Goal: Task Accomplishment & Management: Use online tool/utility

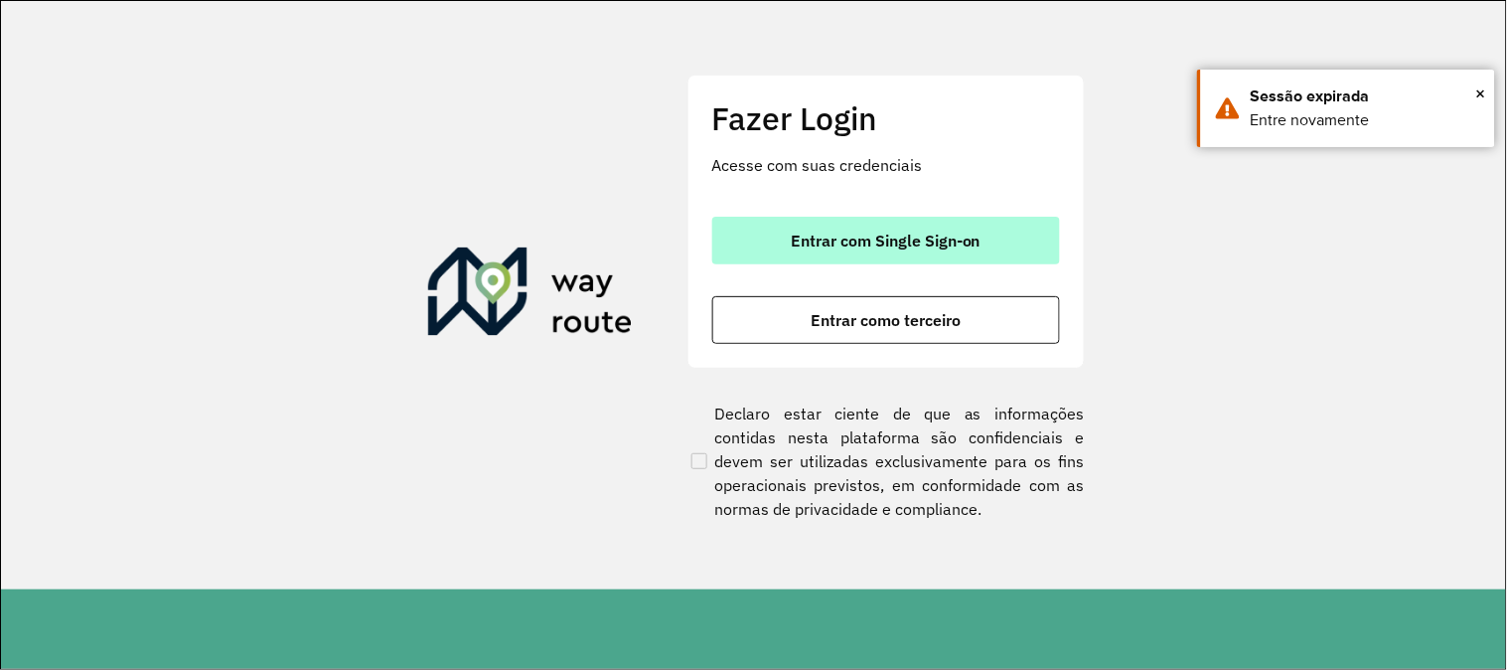
click at [939, 233] on span "Entrar com Single Sign-on" at bounding box center [886, 241] width 190 height 16
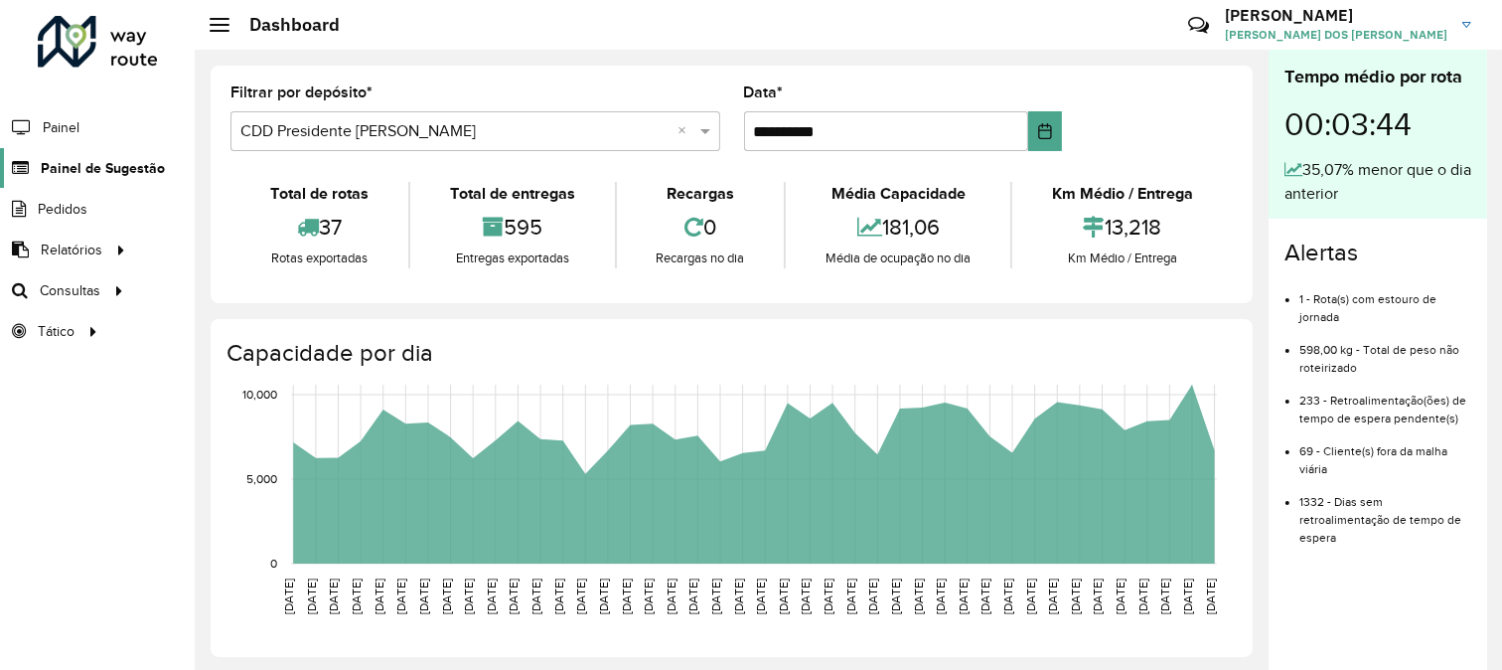
click at [117, 170] on span "Painel de Sugestão" at bounding box center [103, 168] width 124 height 21
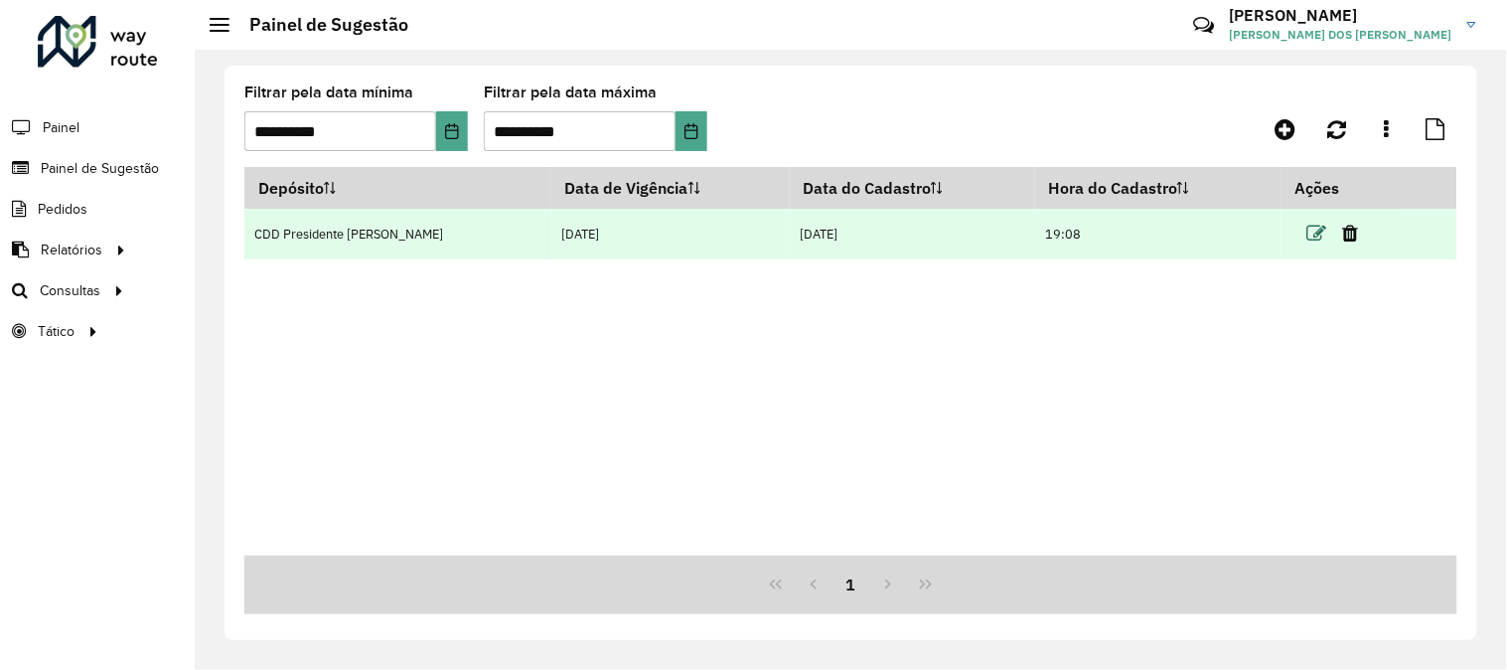
click at [1308, 238] on icon at bounding box center [1318, 234] width 20 height 20
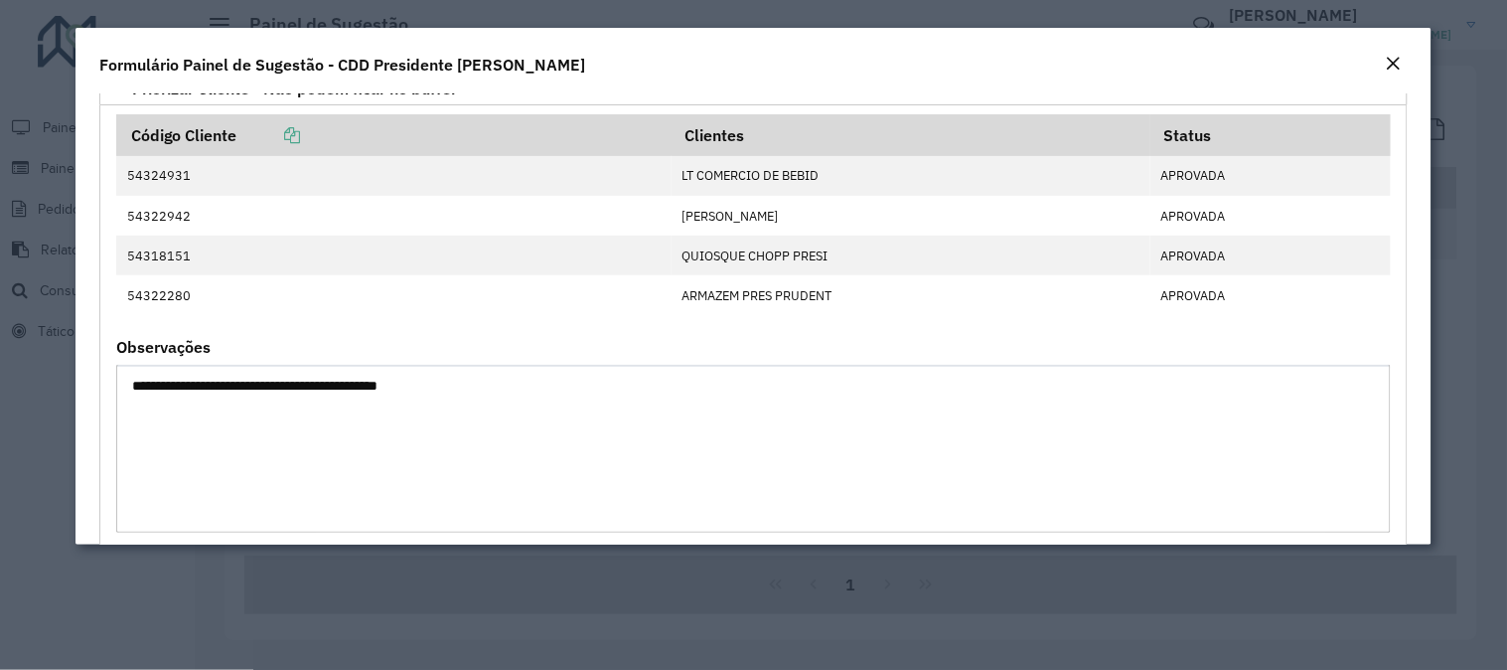
scroll to position [331, 0]
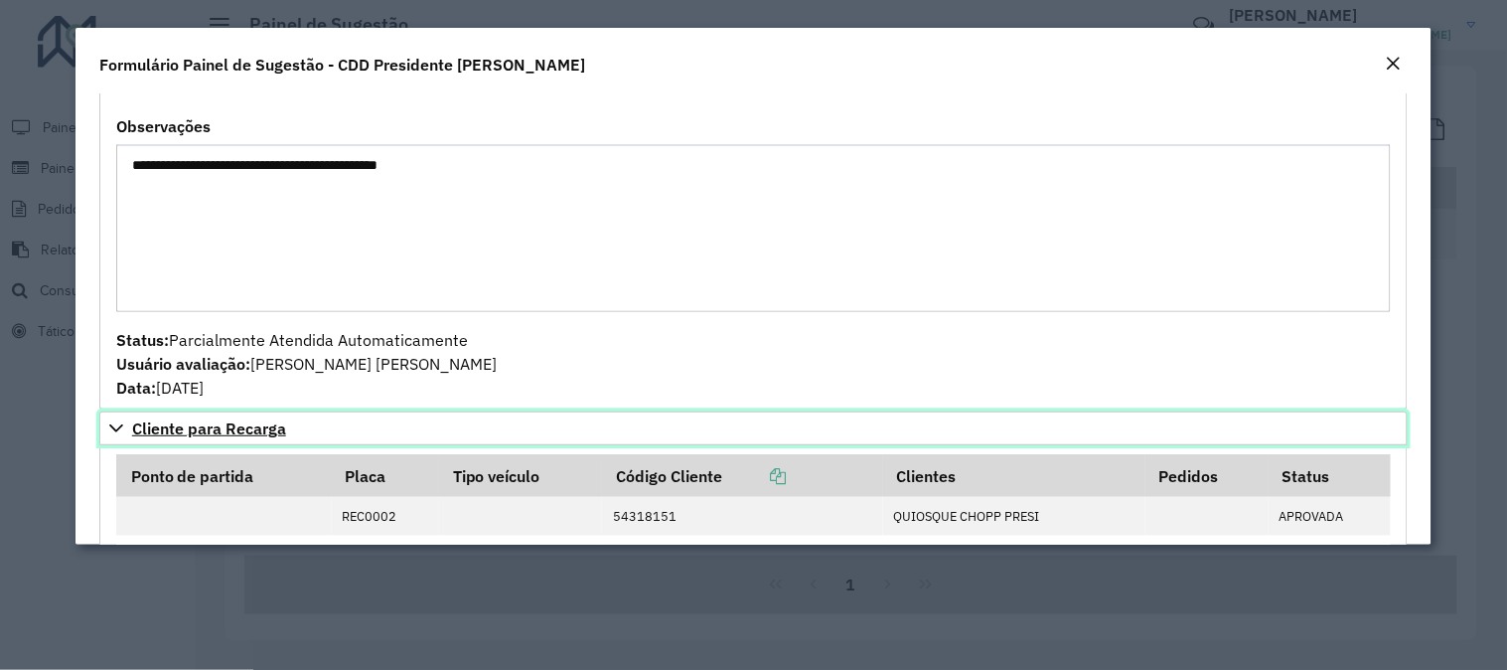
click at [230, 436] on span "Cliente para Recarga" at bounding box center [209, 428] width 154 height 16
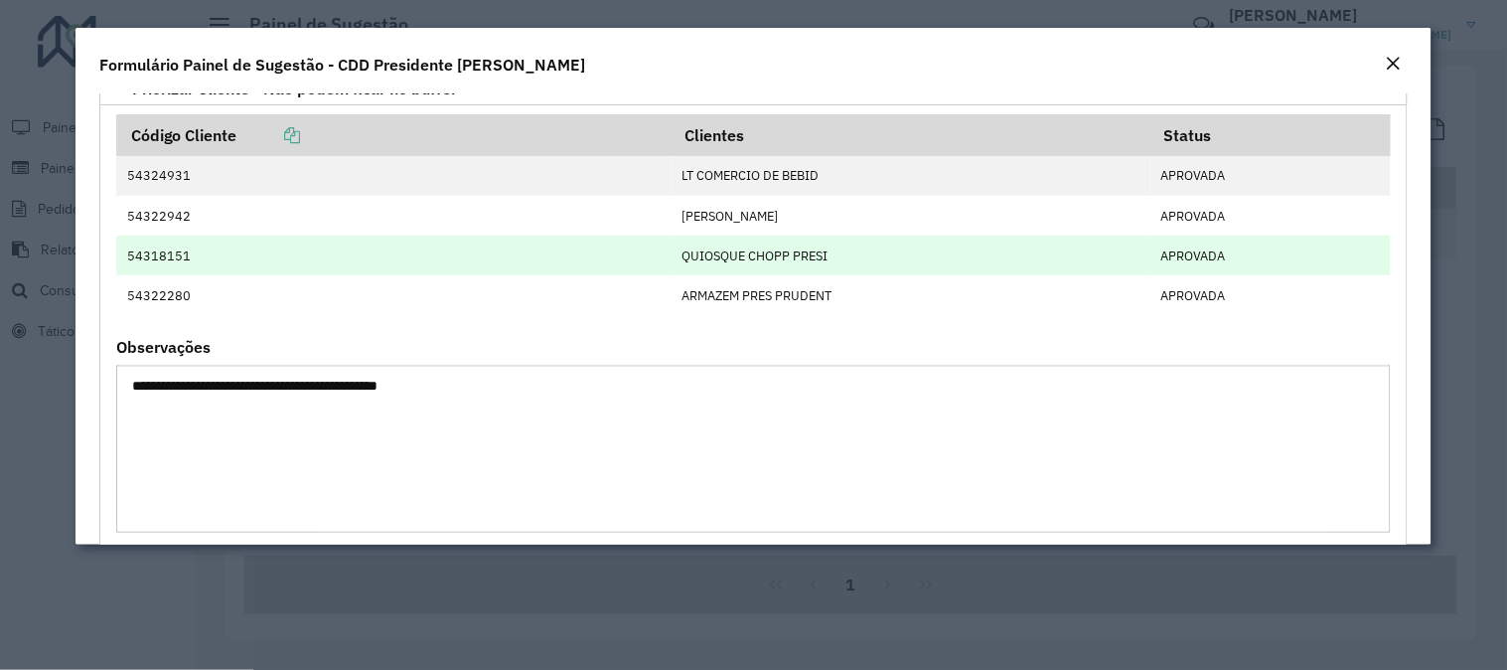
scroll to position [0, 0]
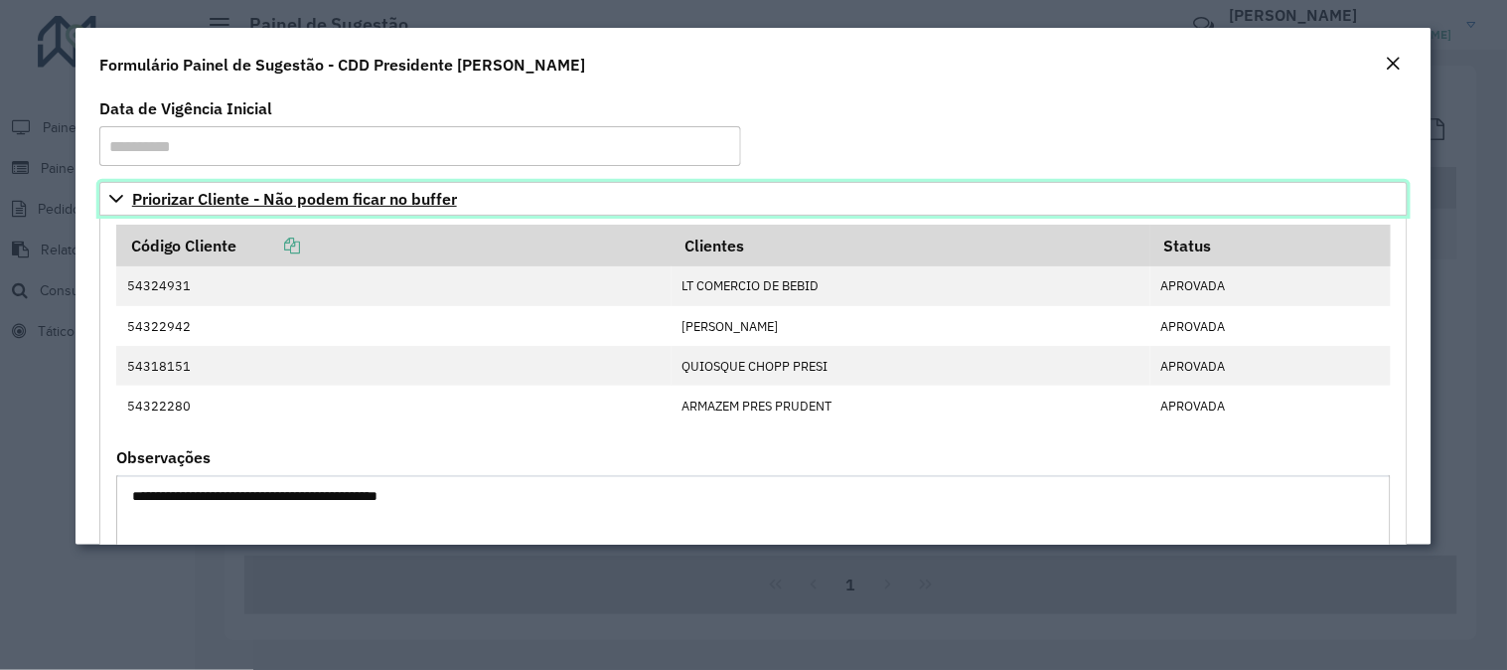
click at [122, 197] on icon at bounding box center [116, 199] width 16 height 16
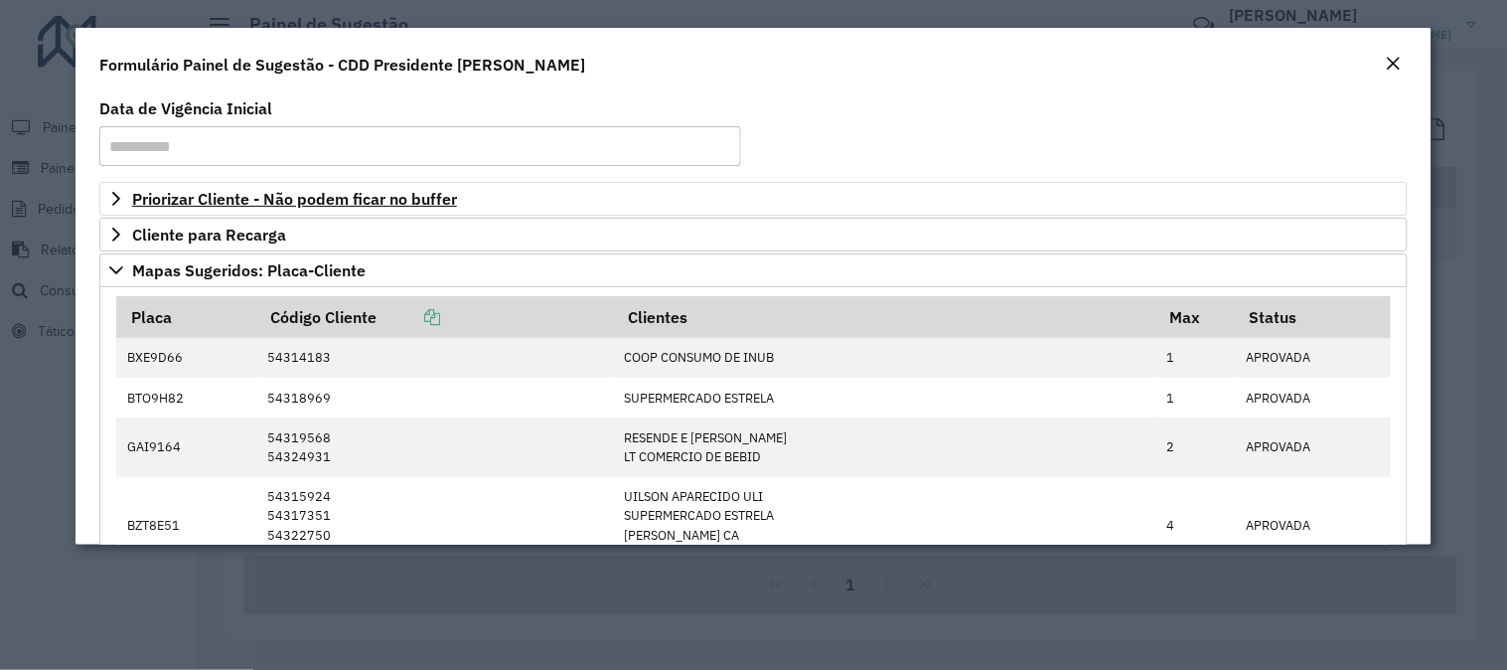
click at [1392, 62] on em "Close" at bounding box center [1394, 64] width 16 height 16
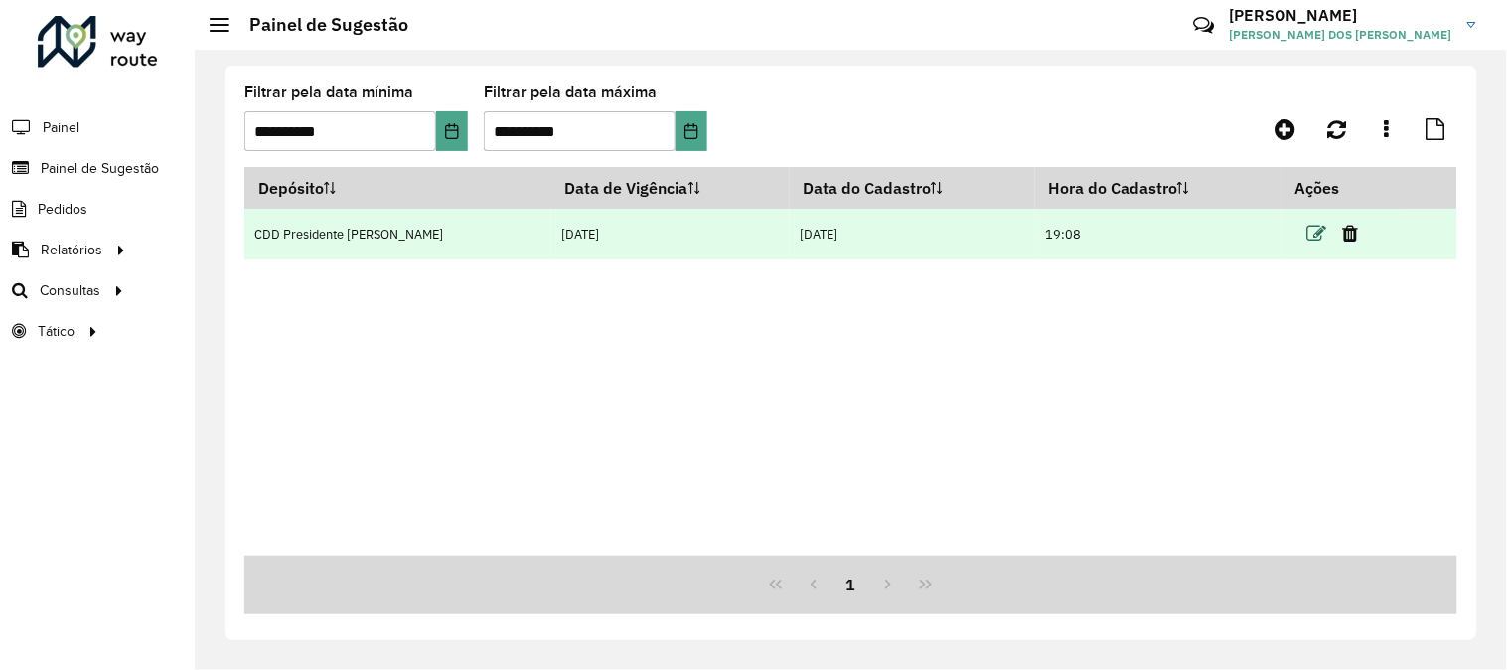
click at [1314, 236] on icon at bounding box center [1318, 234] width 20 height 20
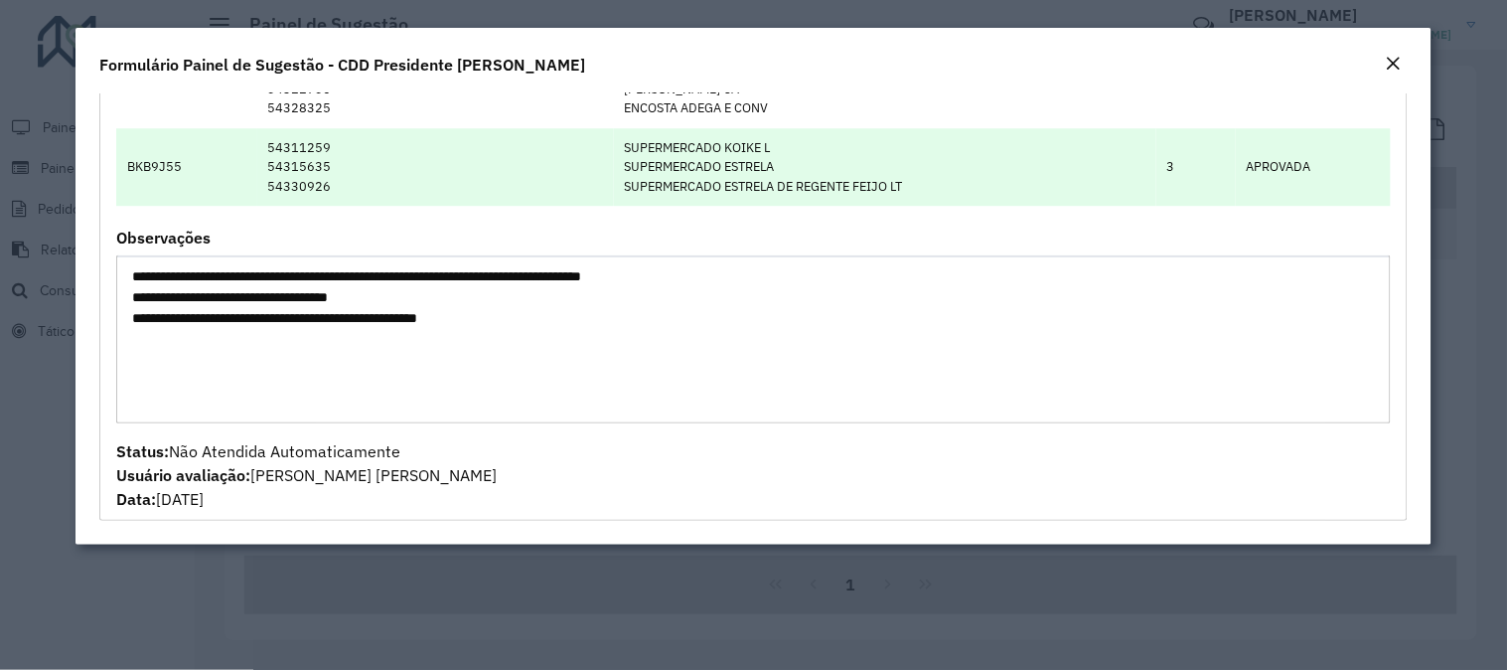
scroll to position [1438, 0]
